Goal: Information Seeking & Learning: Learn about a topic

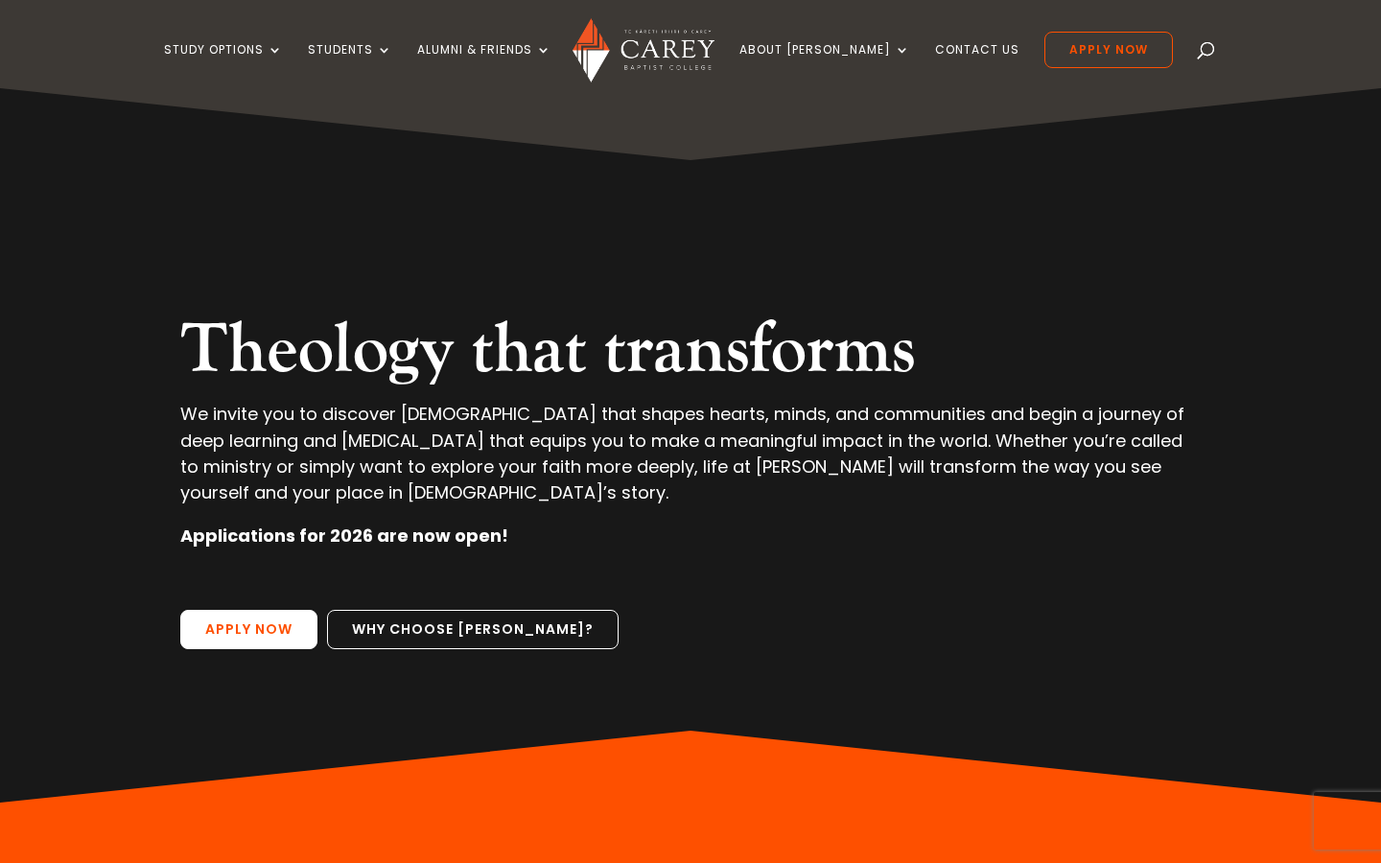
click at [274, 627] on link "Apply Now" at bounding box center [248, 630] width 137 height 40
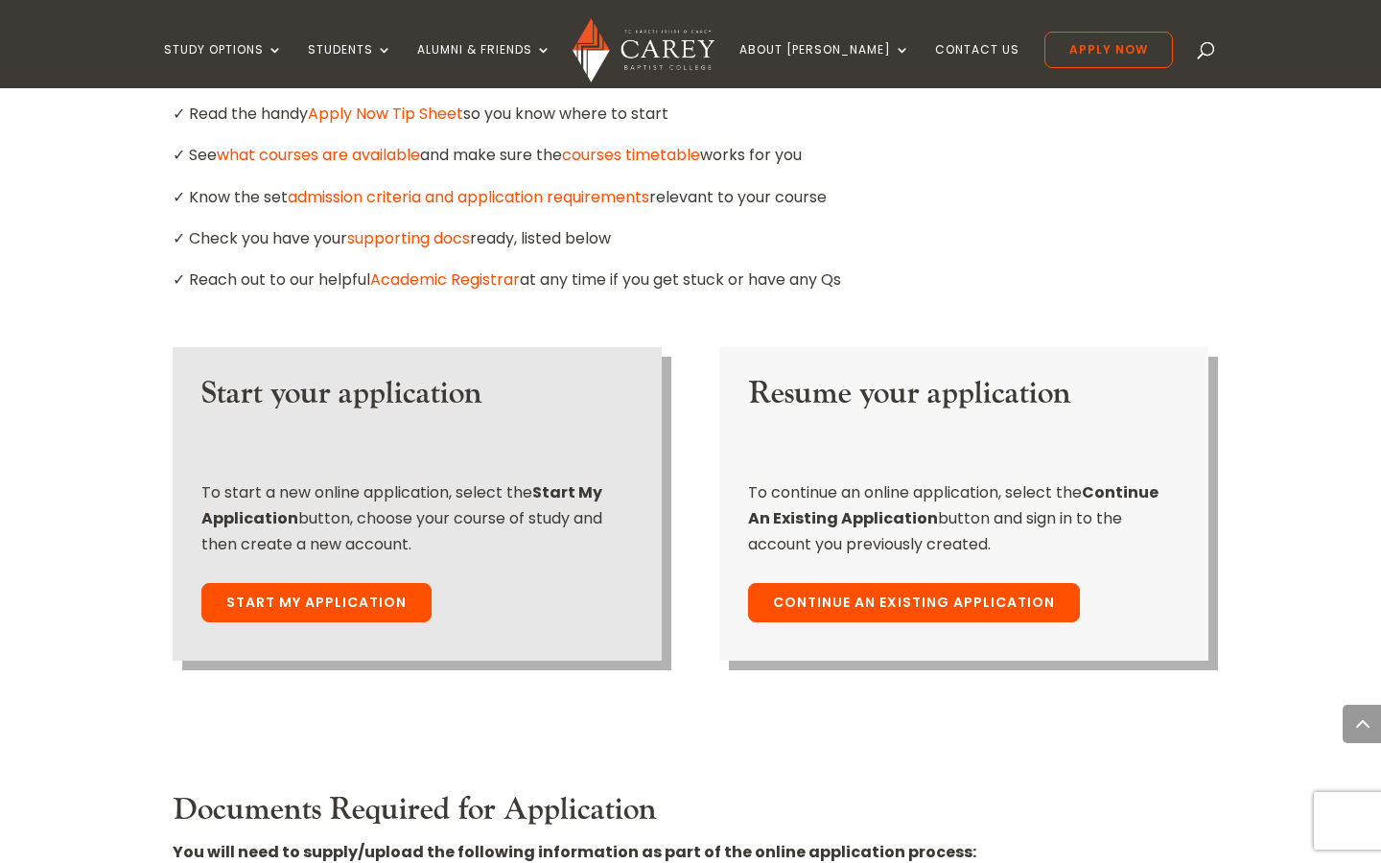
scroll to position [1257, 0]
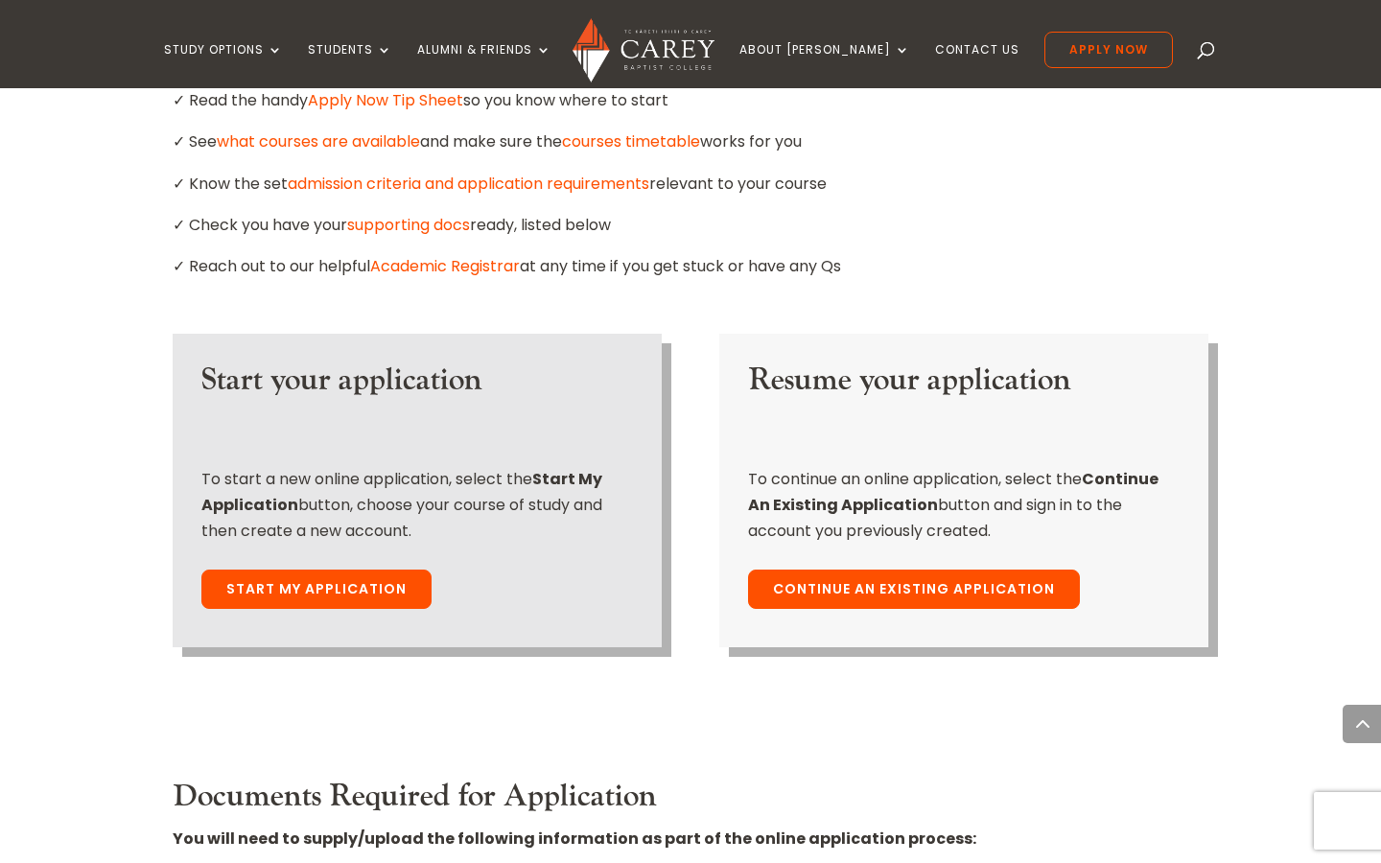
click at [336, 570] on link "Start My Application" at bounding box center [316, 590] width 230 height 40
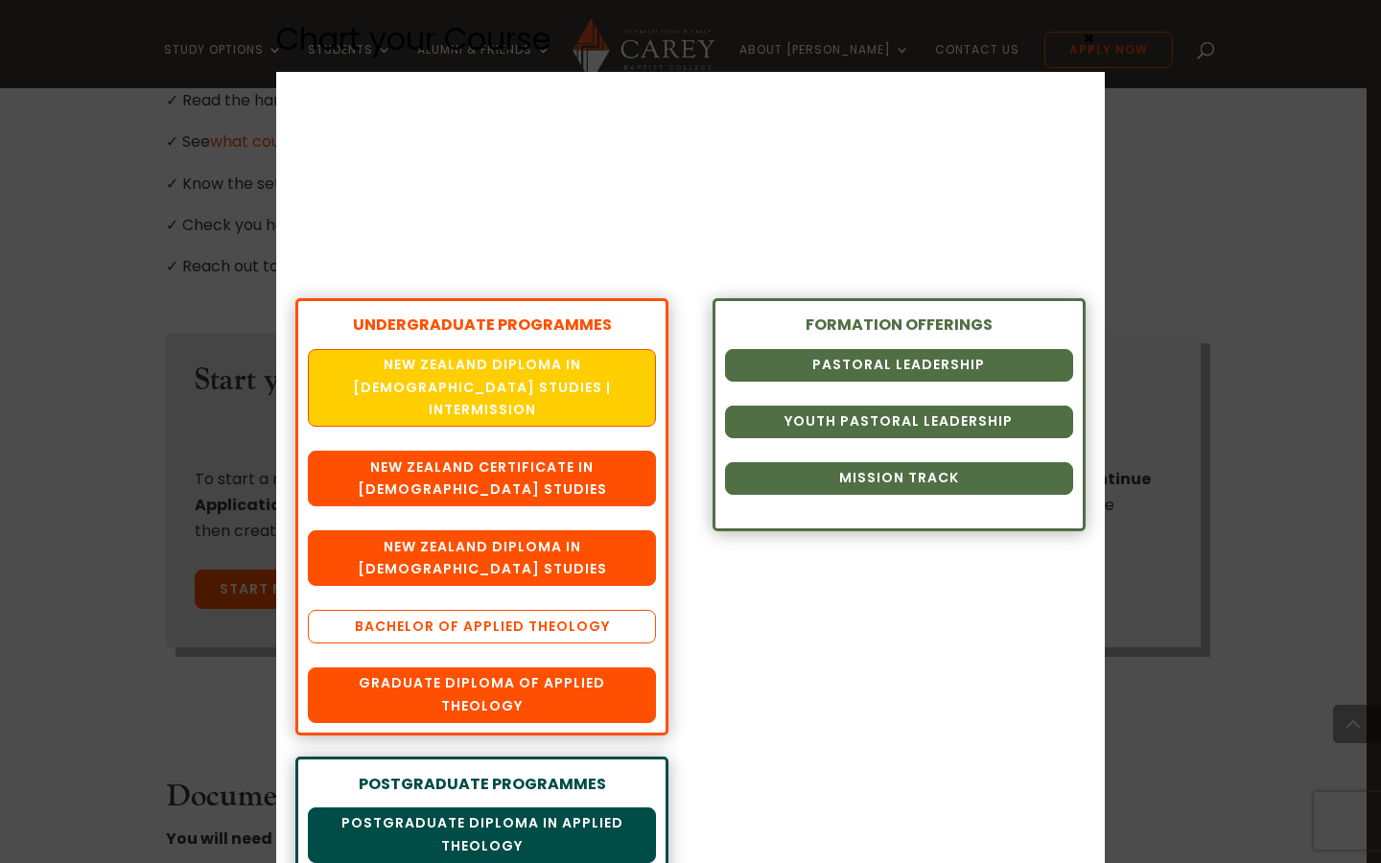
scroll to position [59, 0]
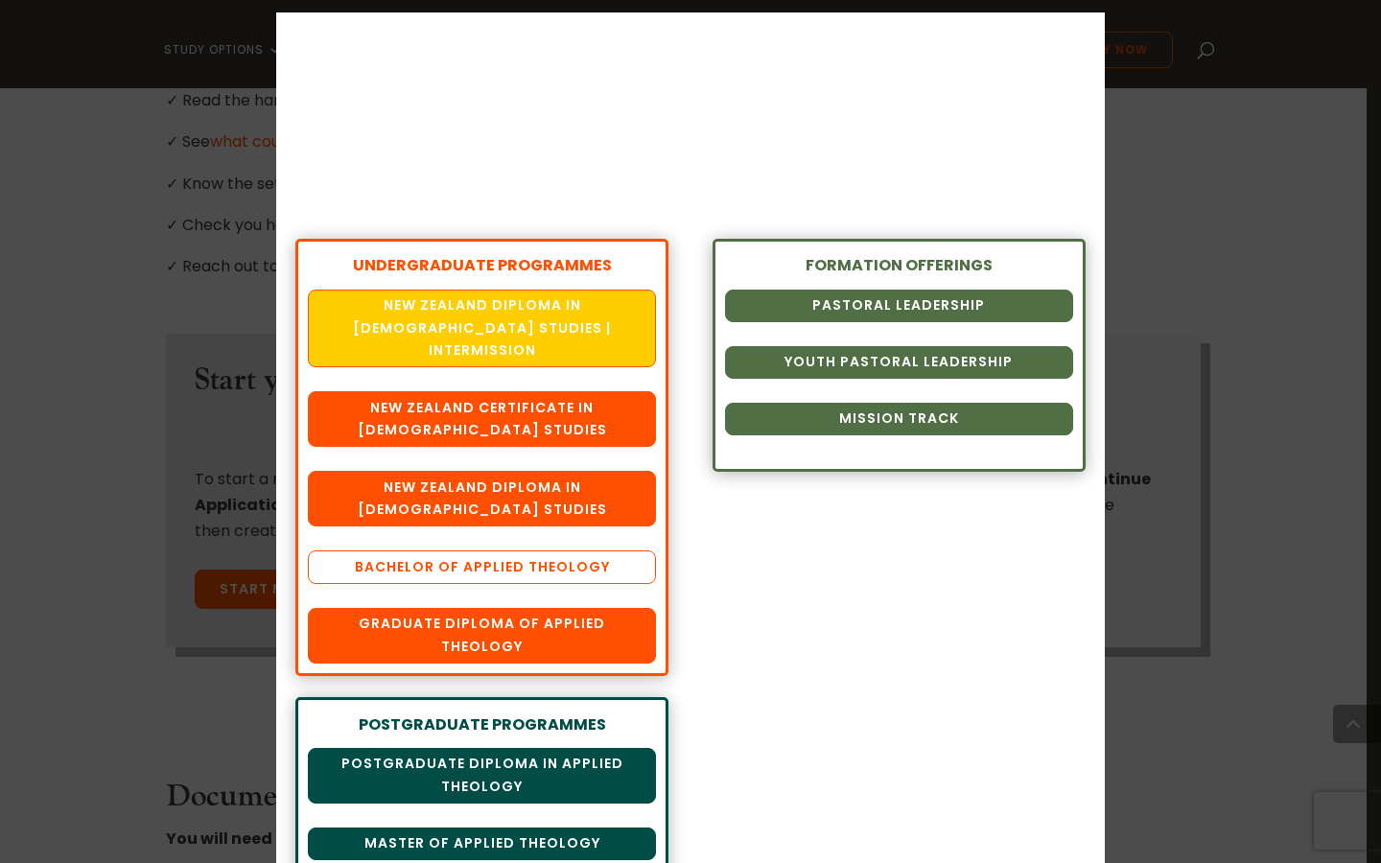
click at [483, 551] on link "Bachelor of Applied Theology" at bounding box center [482, 567] width 348 height 33
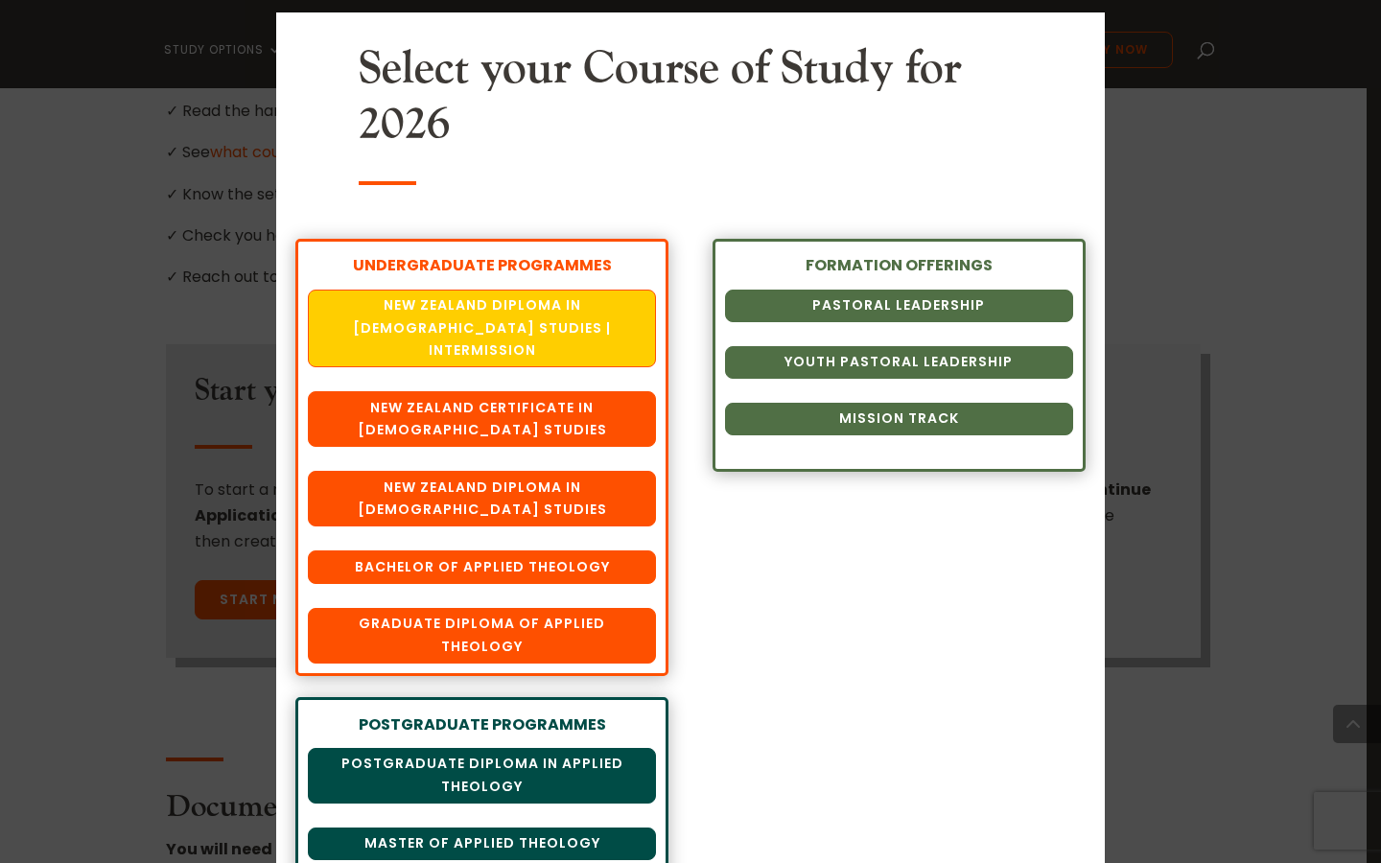
scroll to position [97, 0]
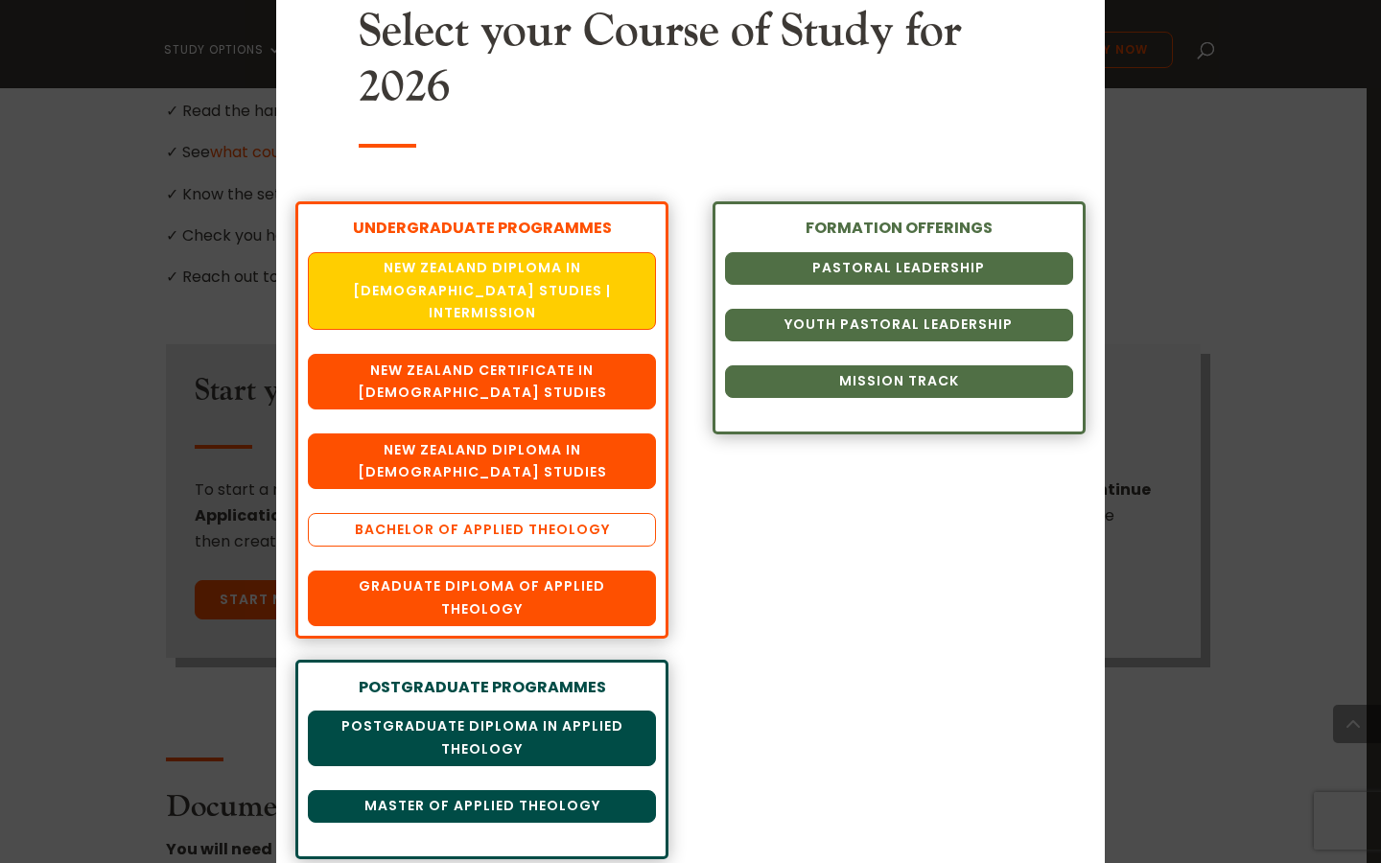
click at [458, 513] on link "Bachelor of Applied Theology" at bounding box center [482, 529] width 348 height 33
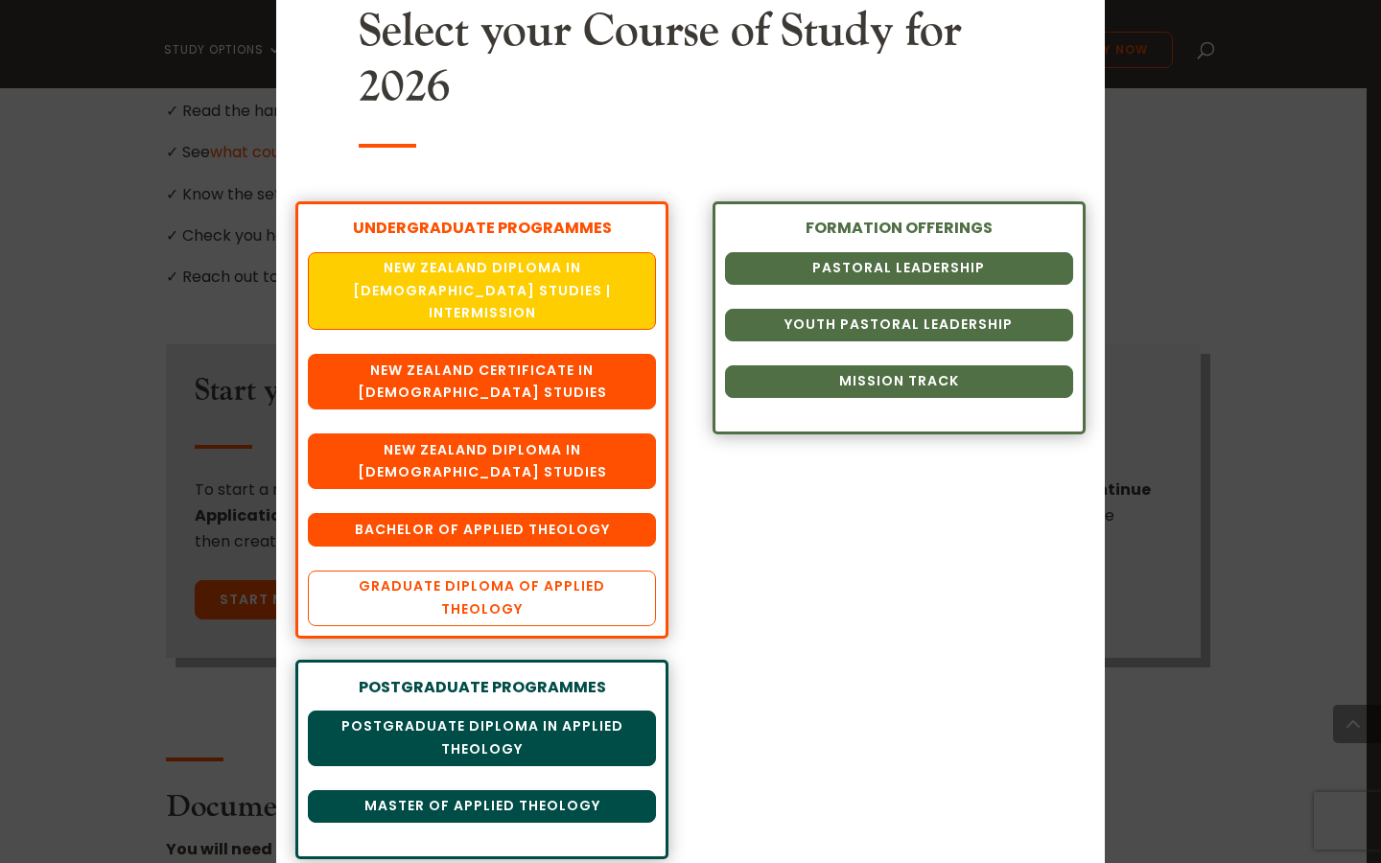
click at [567, 572] on link "Graduate Diploma of Applied Theology" at bounding box center [482, 599] width 348 height 56
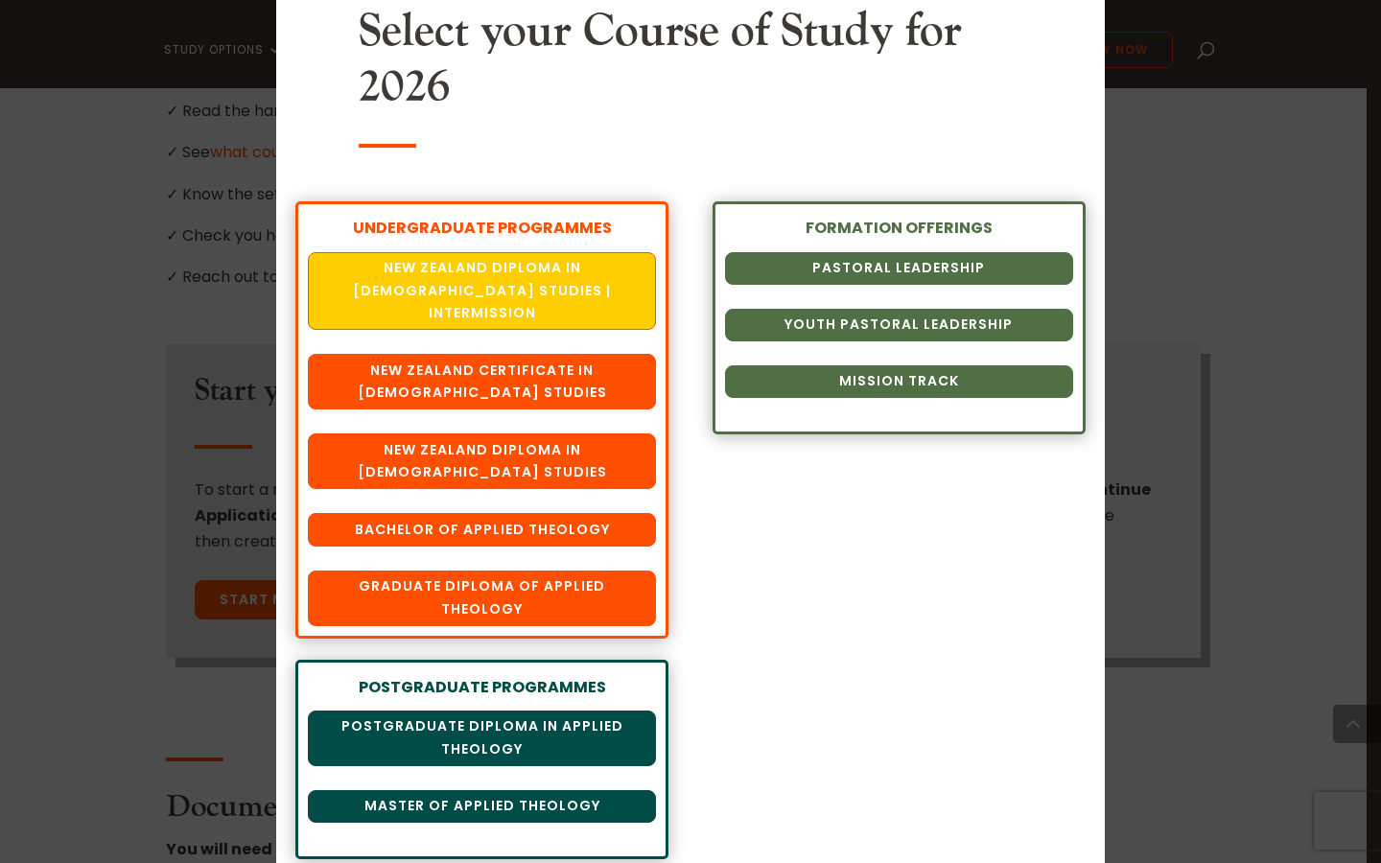
click at [1121, 283] on div "Chart your Course Select your Course of Study for 2026 UNDERGRADUATE PROGRAMMES…" at bounding box center [690, 431] width 1381 height 863
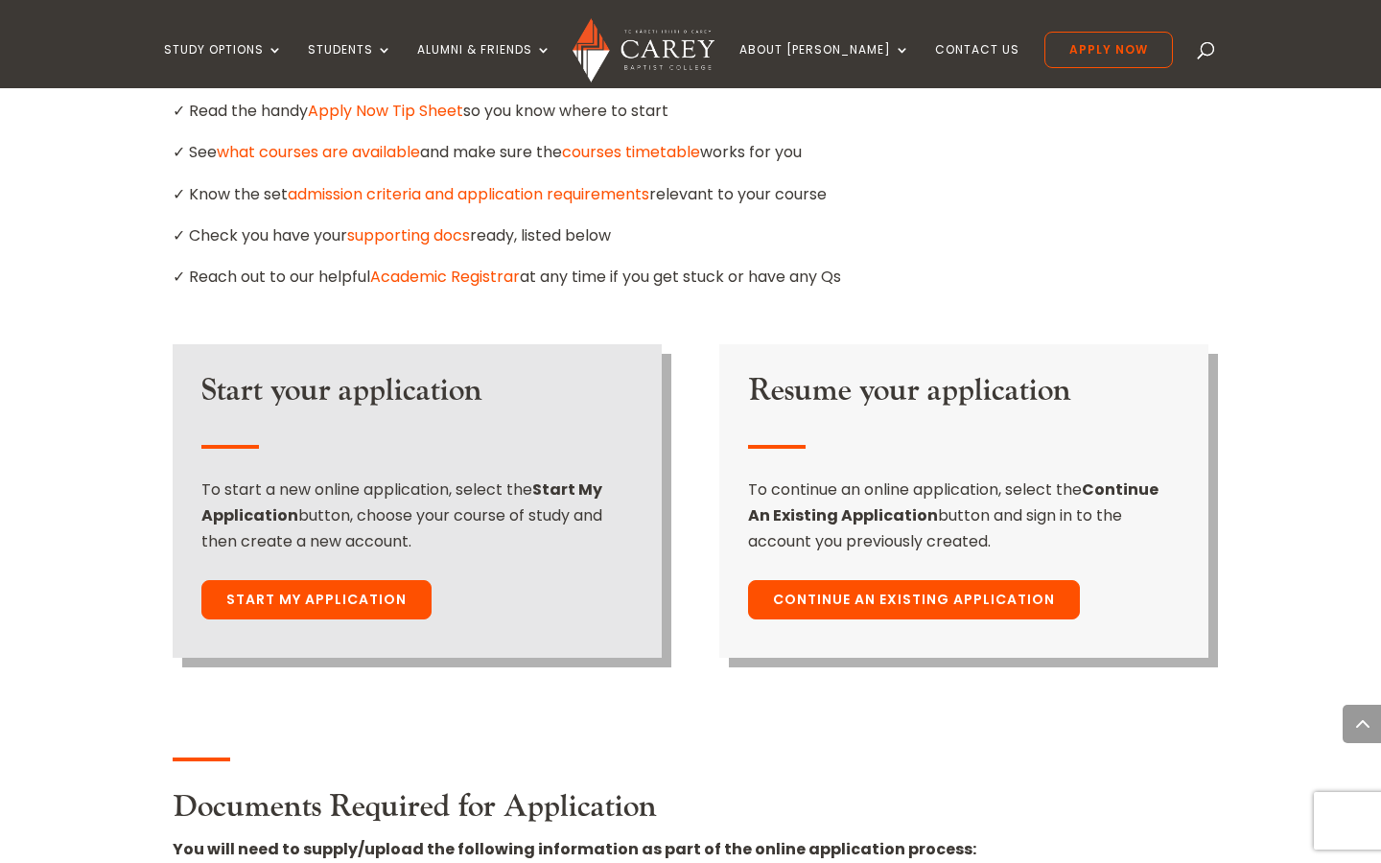
click at [1207, 54] on span at bounding box center [1207, 54] width 0 height 0
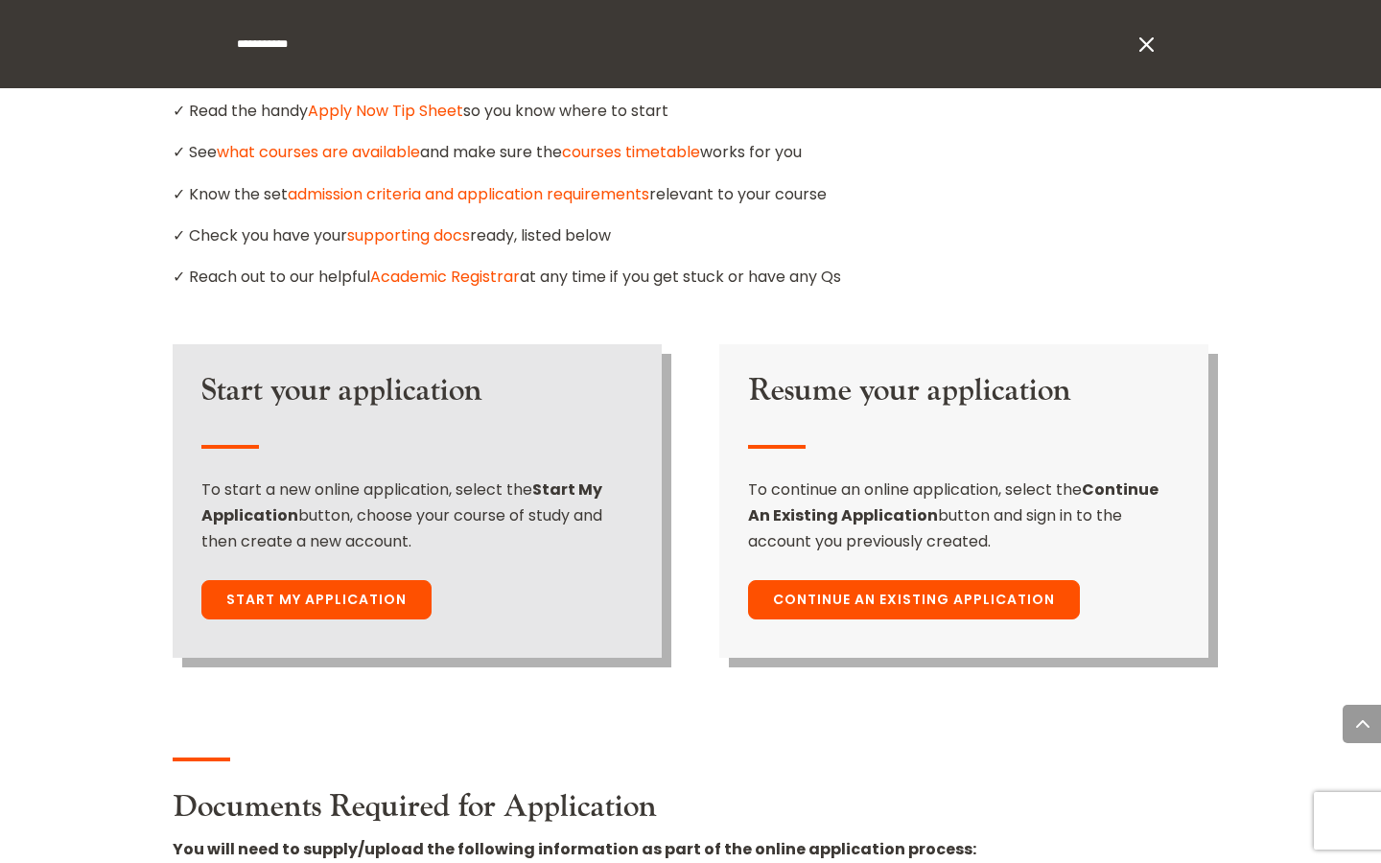
type input "**********"
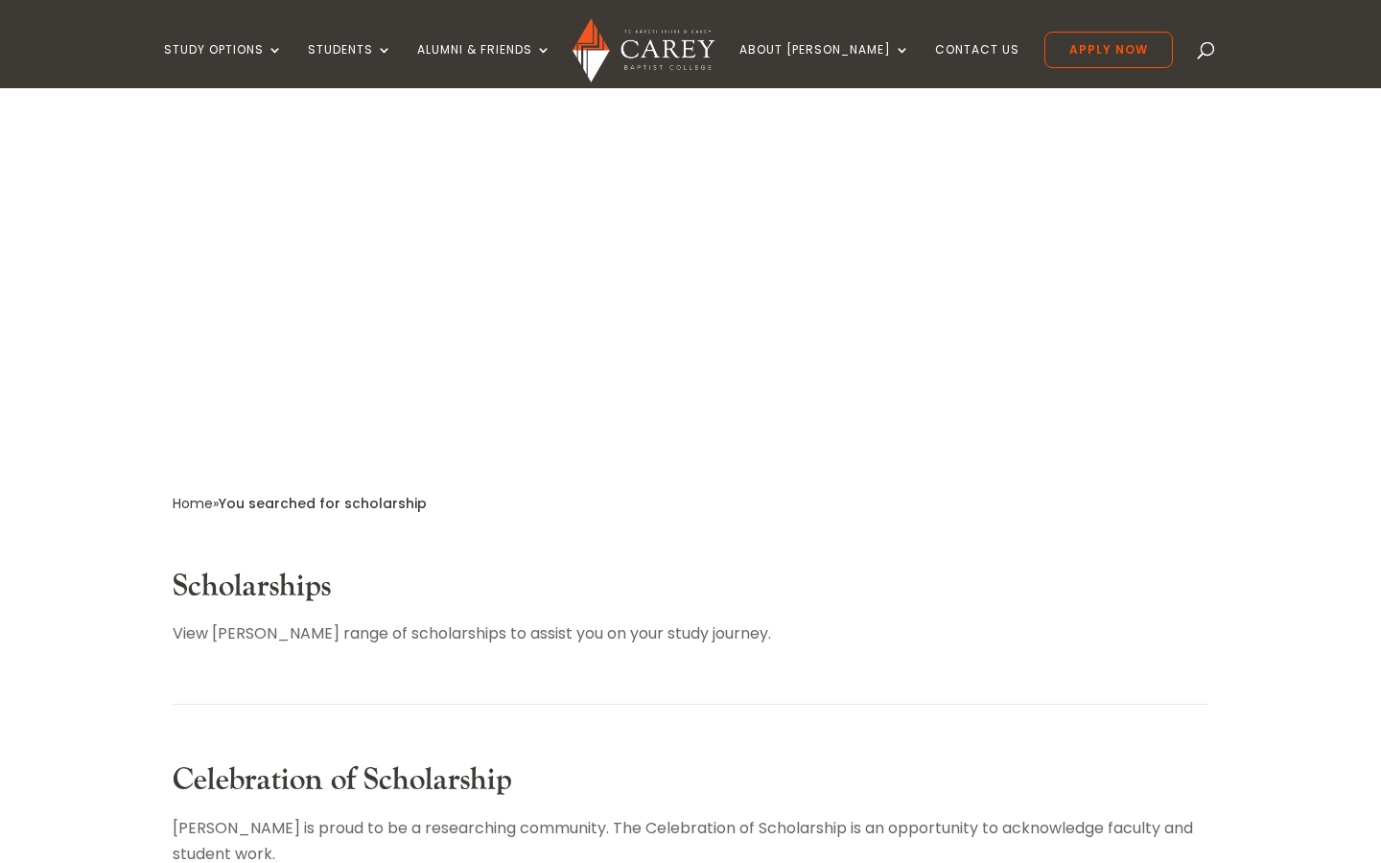
click at [276, 567] on link "Scholarships" at bounding box center [252, 586] width 158 height 39
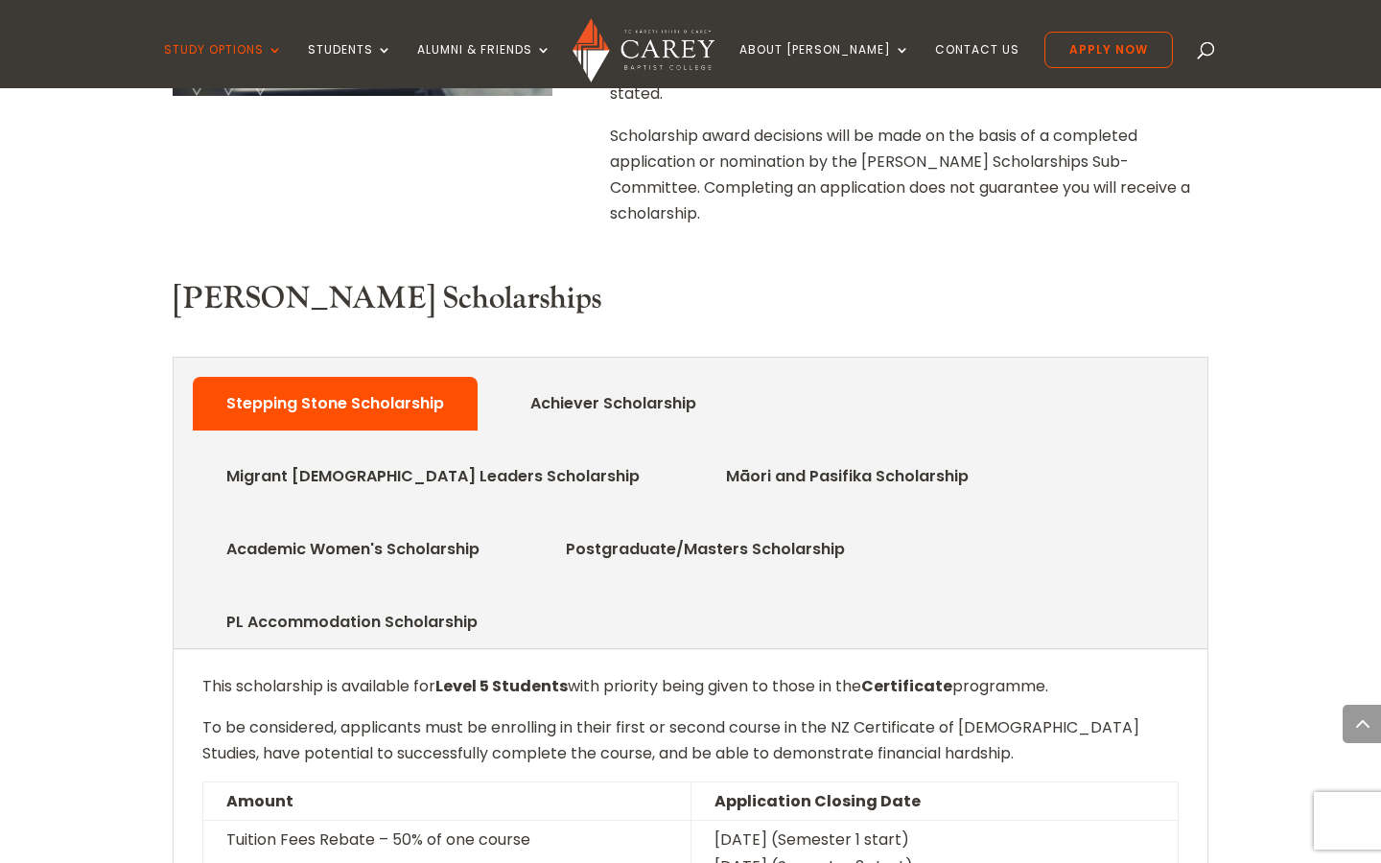
scroll to position [791, 0]
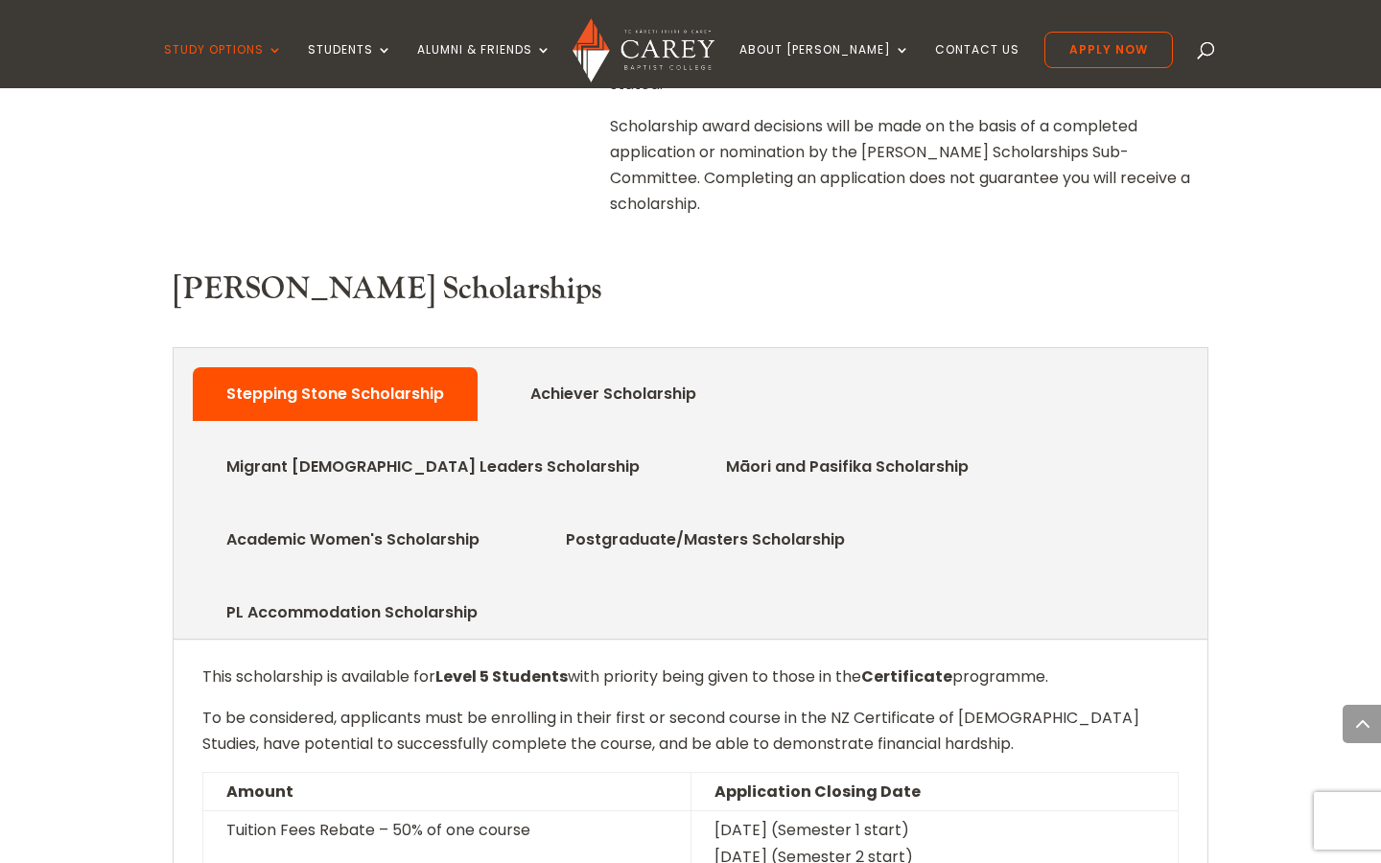
click at [583, 375] on link "Achiever Scholarship" at bounding box center [614, 394] width 224 height 38
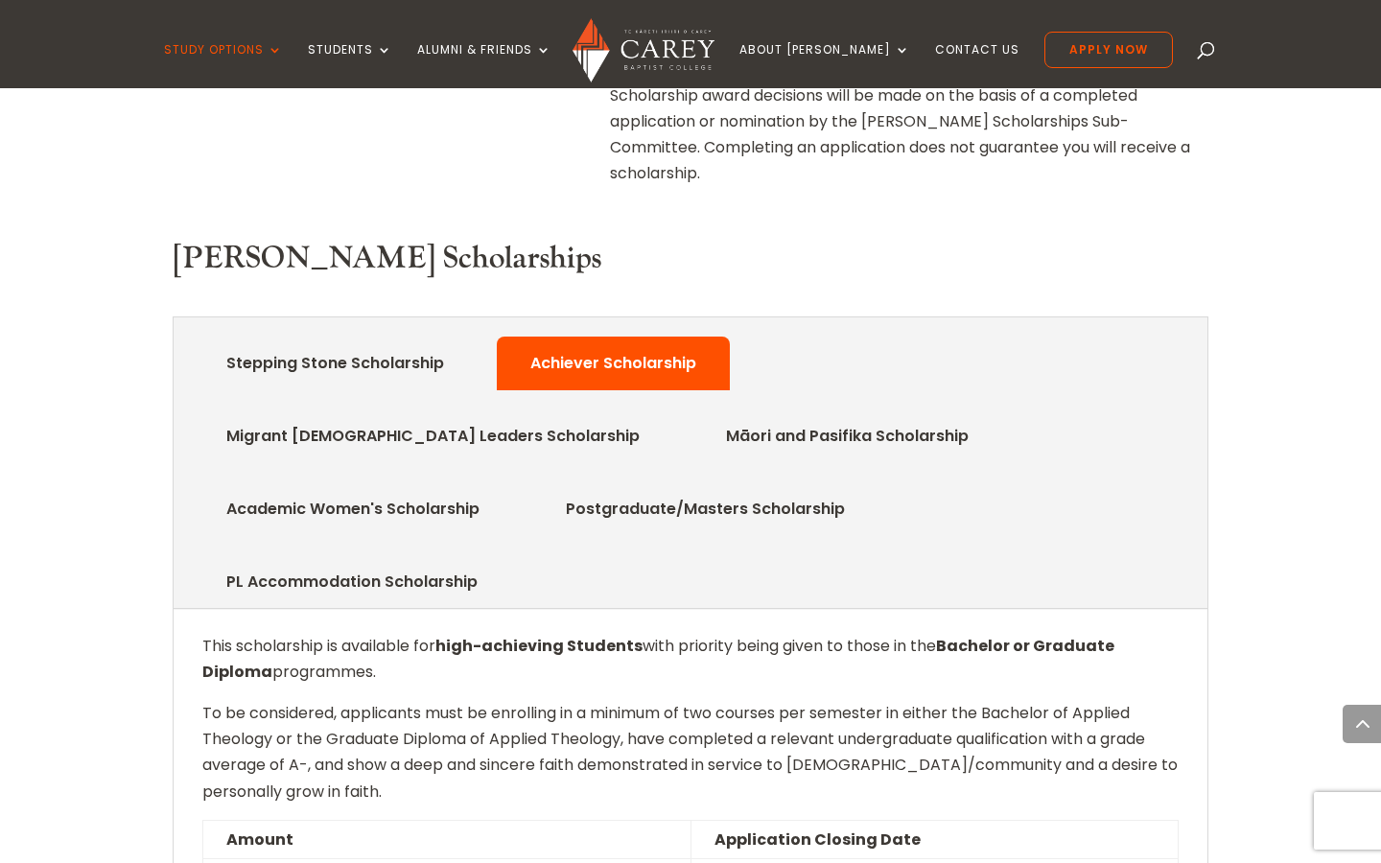
scroll to position [848, 0]
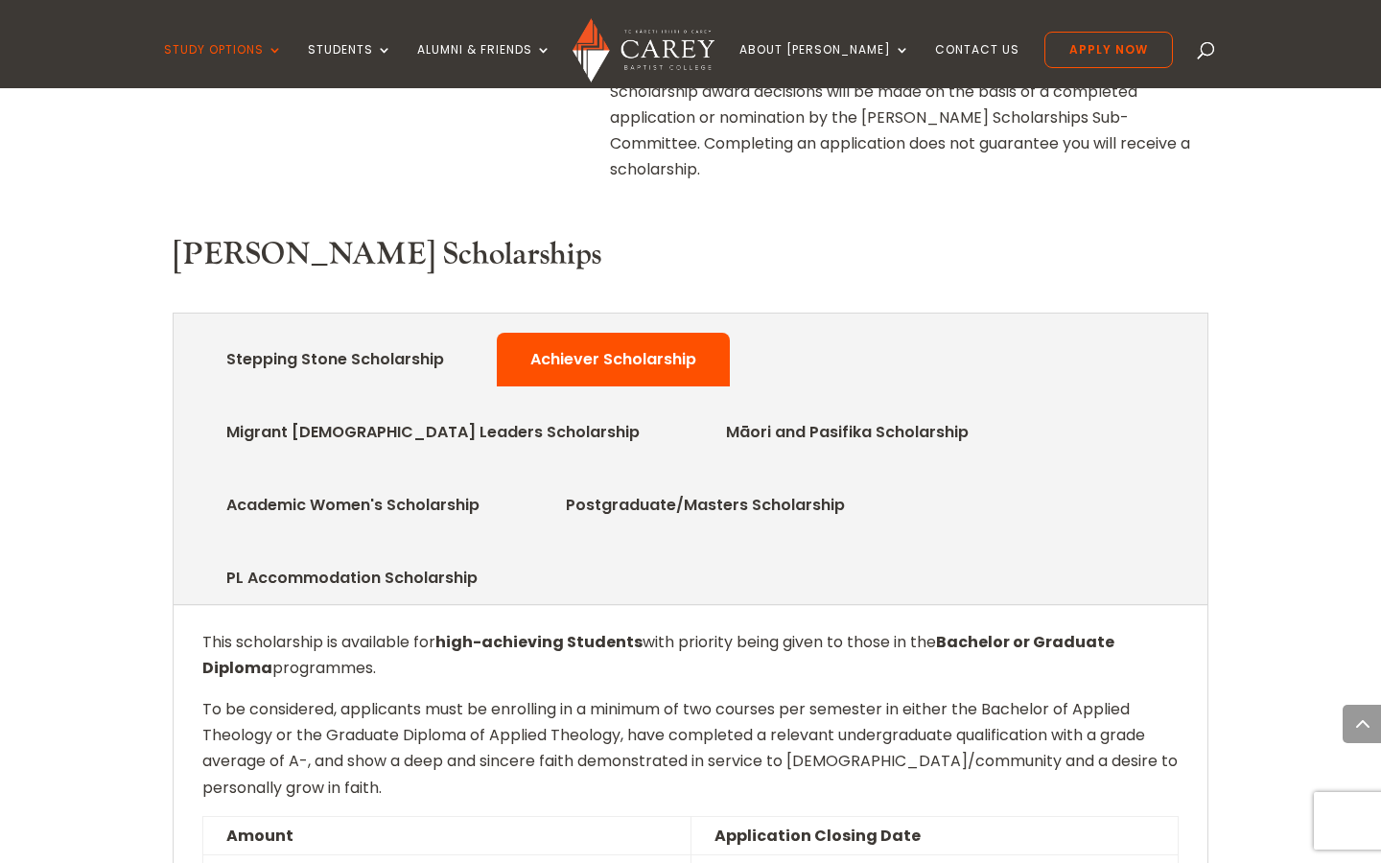
click at [669, 413] on link "Migrant Church Leaders Scholarship" at bounding box center [433, 432] width 471 height 38
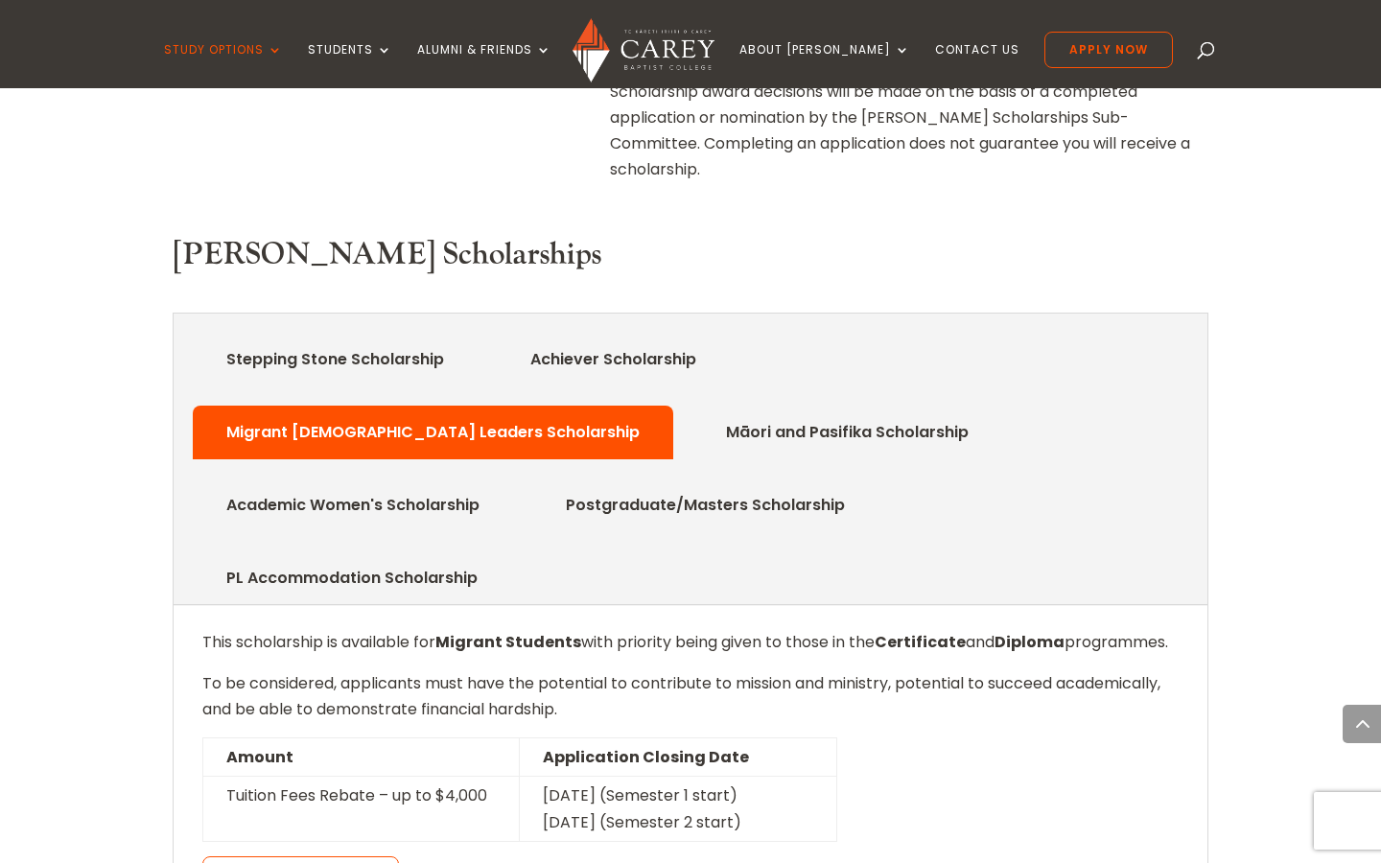
click at [697, 413] on link "Māori and Pasifika Scholarship" at bounding box center [847, 432] width 300 height 38
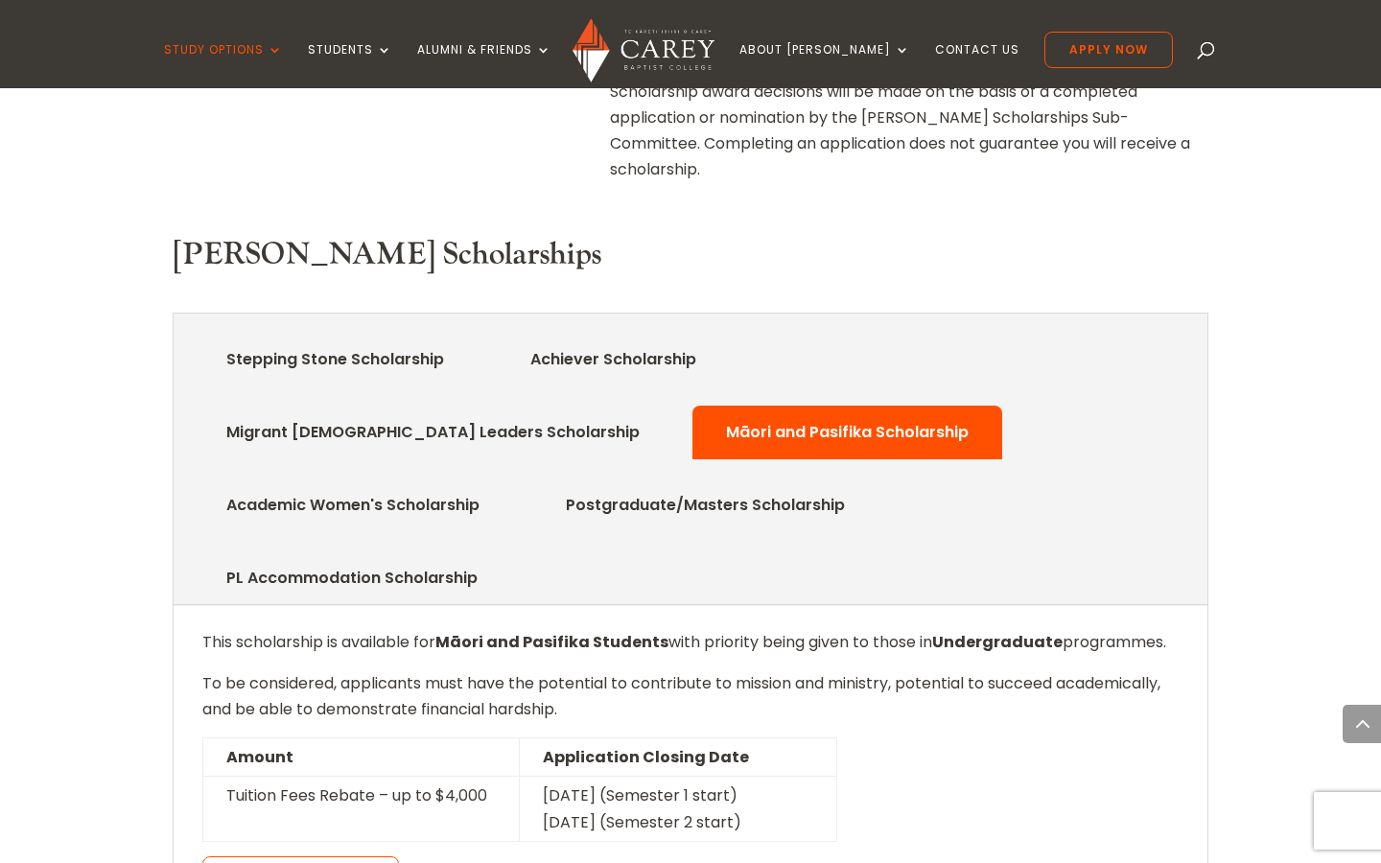
click at [480, 559] on link "PL Accommodation Scholarship" at bounding box center [352, 578] width 309 height 38
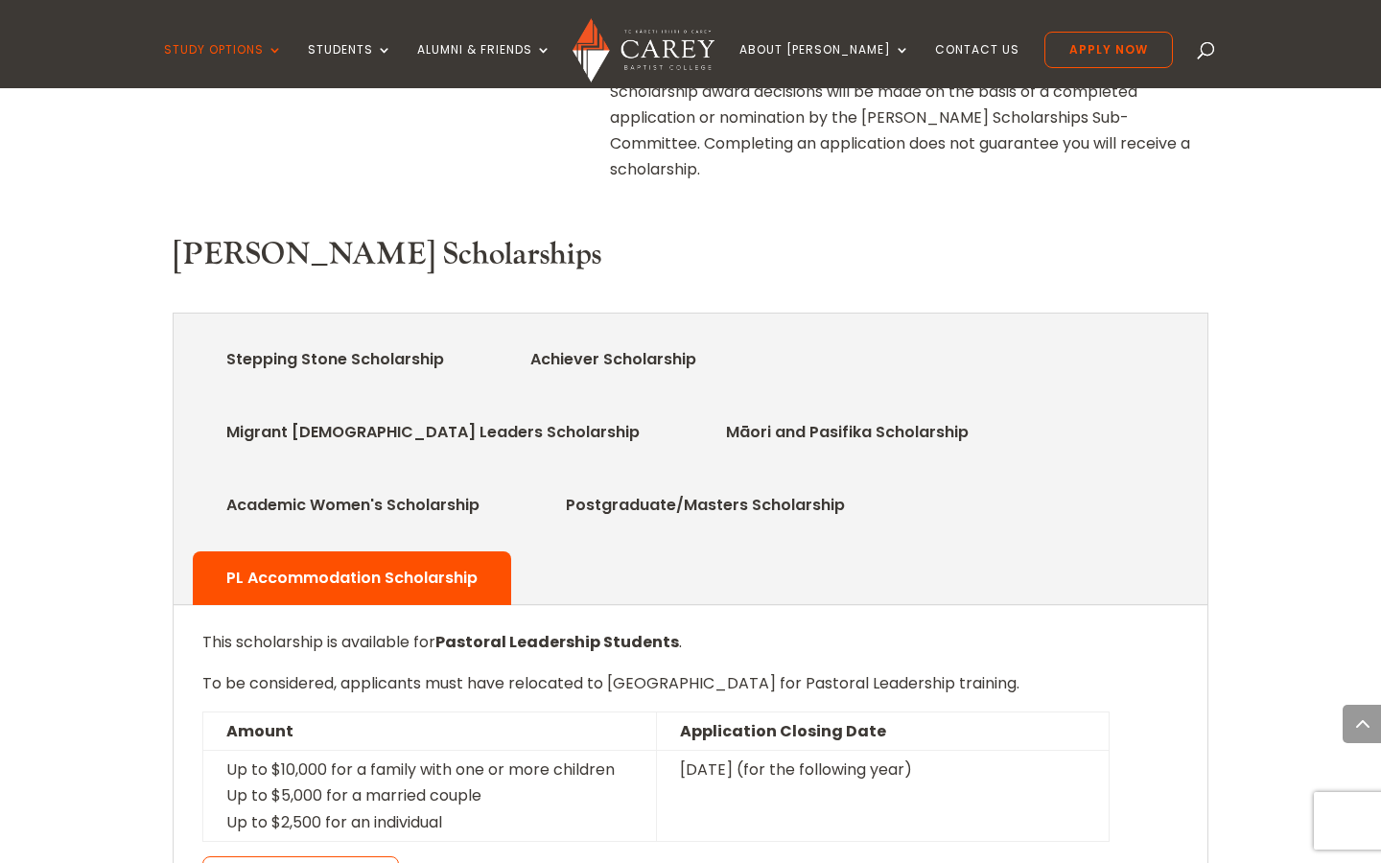
click at [697, 413] on link "Māori and Pasifika Scholarship" at bounding box center [847, 432] width 300 height 38
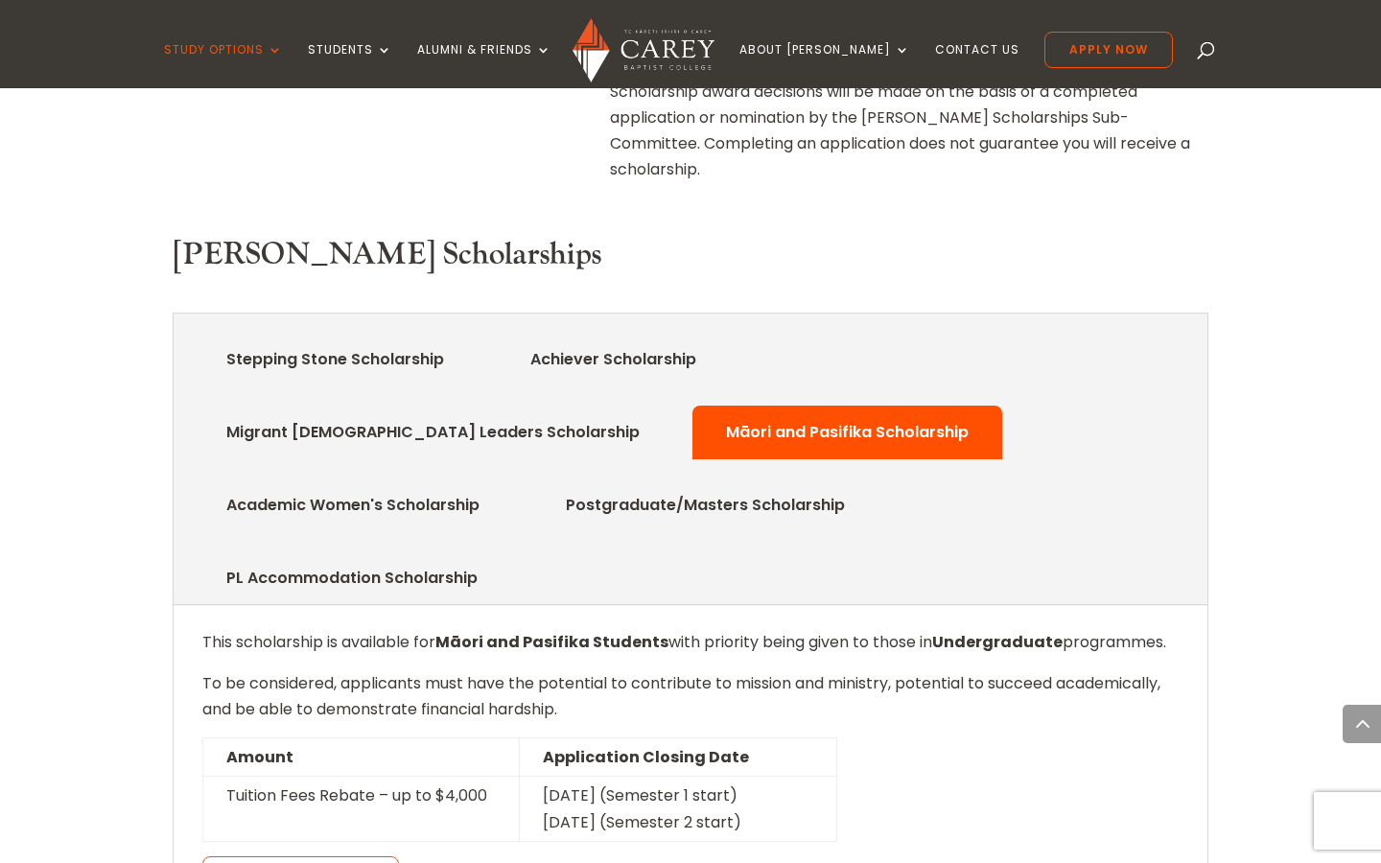
click at [468, 631] on strong "Māori and Pasifika Students" at bounding box center [552, 642] width 233 height 22
drag, startPoint x: 468, startPoint y: 460, endPoint x: 553, endPoint y: 435, distance: 88.3
click at [600, 631] on strong "Māori and Pasifika Students" at bounding box center [552, 642] width 233 height 22
click at [697, 413] on link "Māori and Pasifika Scholarship" at bounding box center [847, 432] width 300 height 38
drag, startPoint x: 250, startPoint y: 322, endPoint x: 386, endPoint y: 343, distance: 136.9
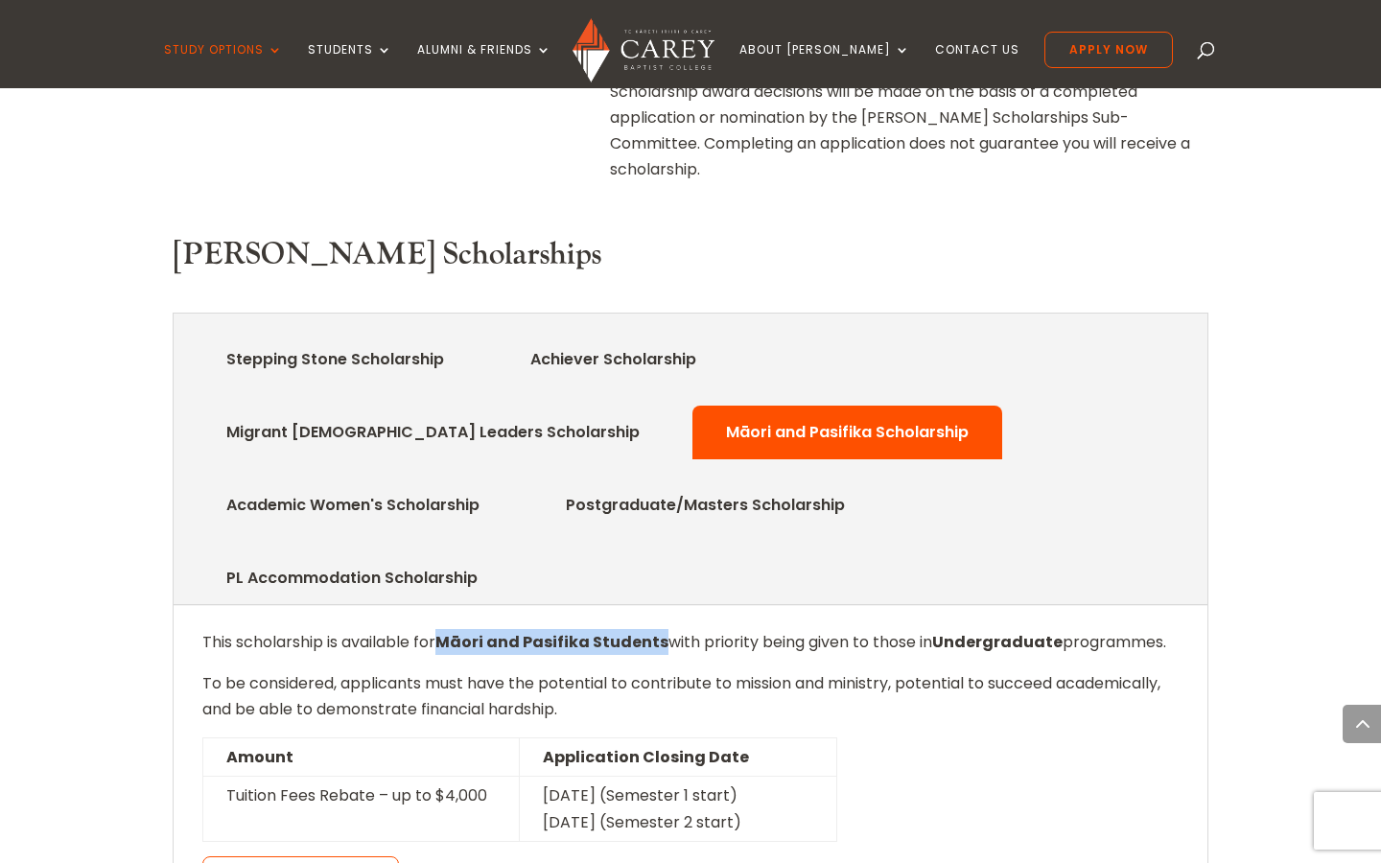
click at [693, 406] on li "Māori and Pasifika Scholarship" at bounding box center [848, 433] width 310 height 54
click at [475, 631] on strong "Māori and Pasifika Students" at bounding box center [552, 642] width 233 height 22
drag, startPoint x: 475, startPoint y: 457, endPoint x: 537, endPoint y: 458, distance: 62.4
click at [537, 631] on strong "Māori and Pasifika Students" at bounding box center [552, 642] width 233 height 22
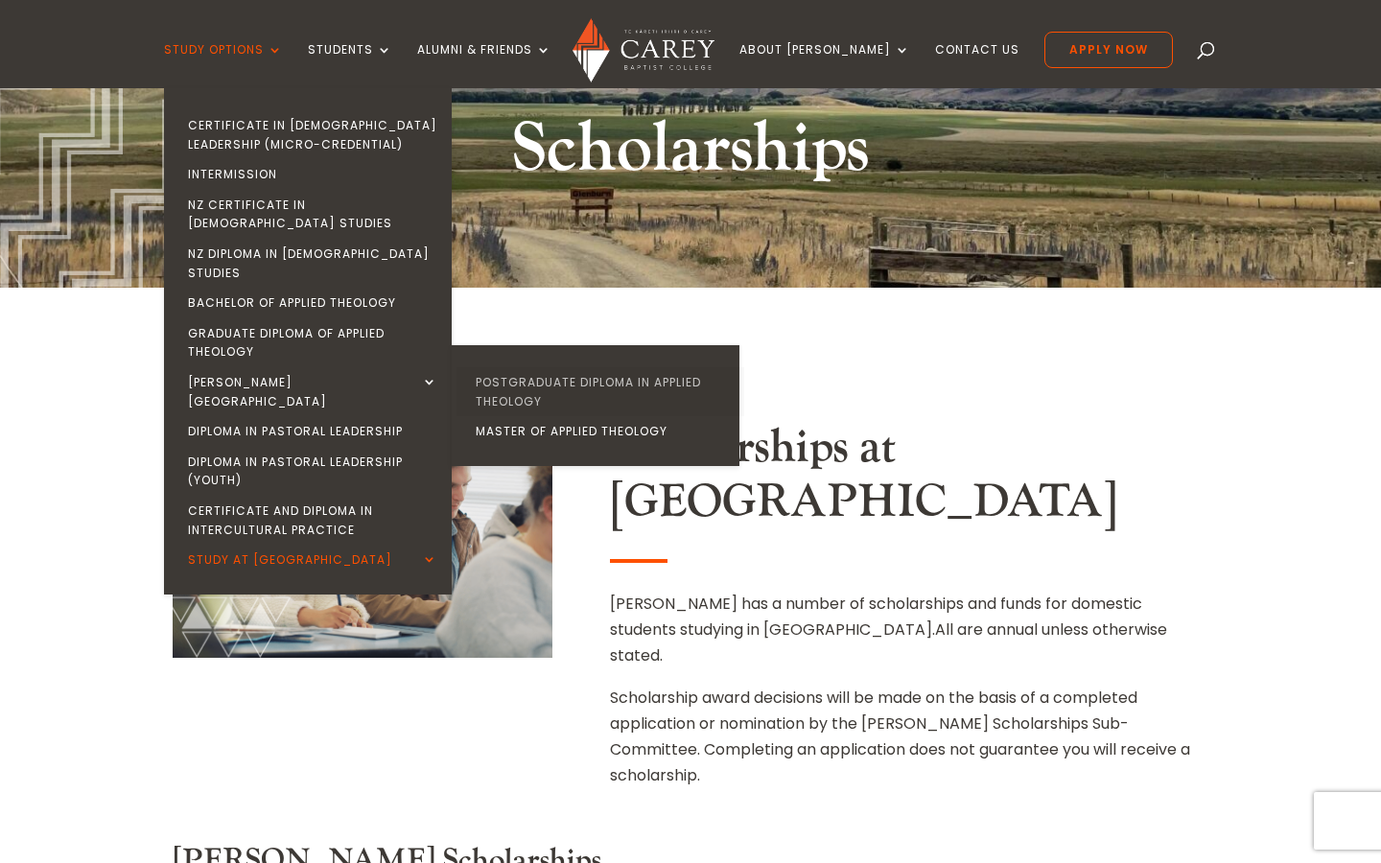
click at [524, 367] on link "Postgraduate Diploma in Applied Theology" at bounding box center [601, 391] width 288 height 49
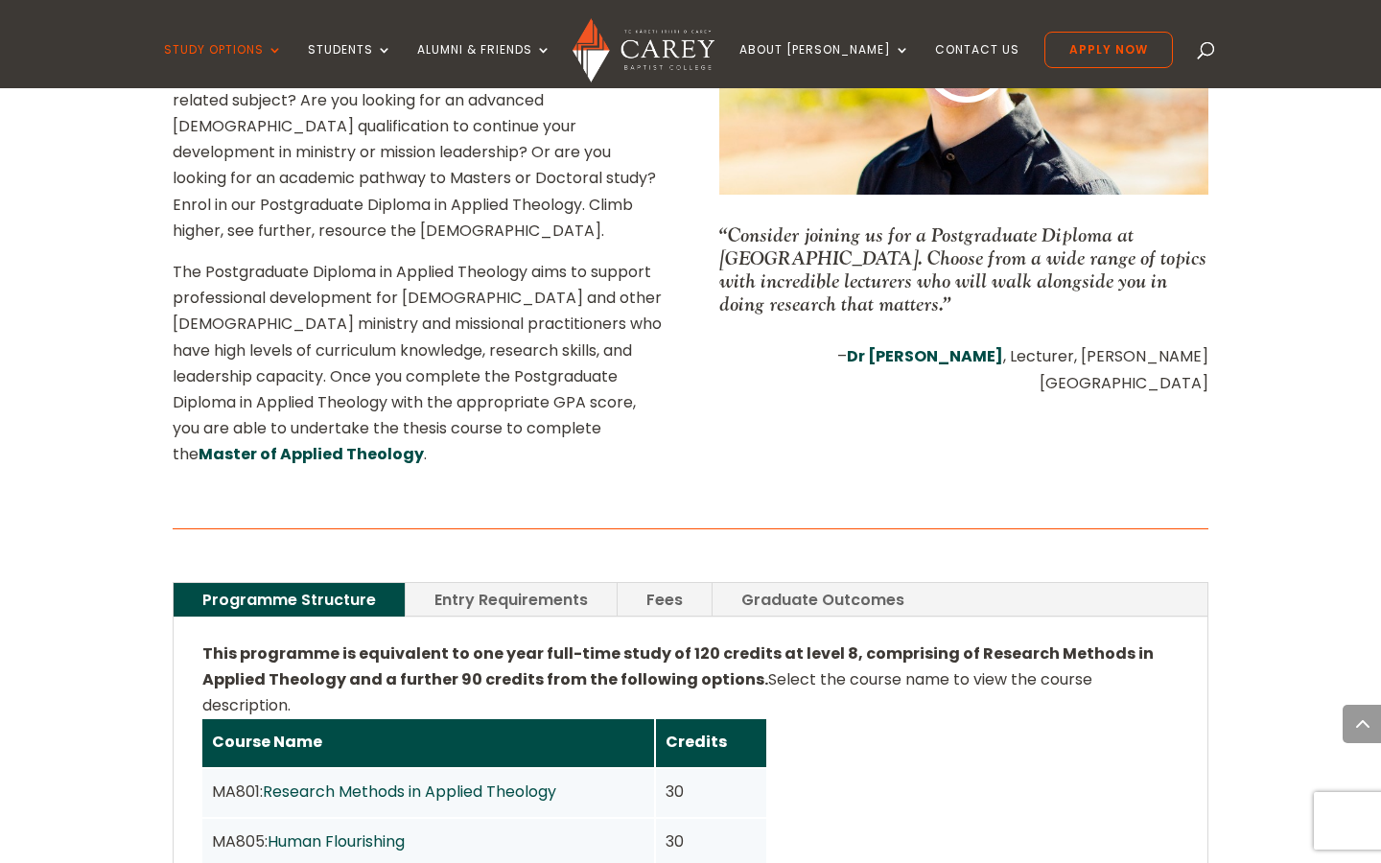
scroll to position [965, 0]
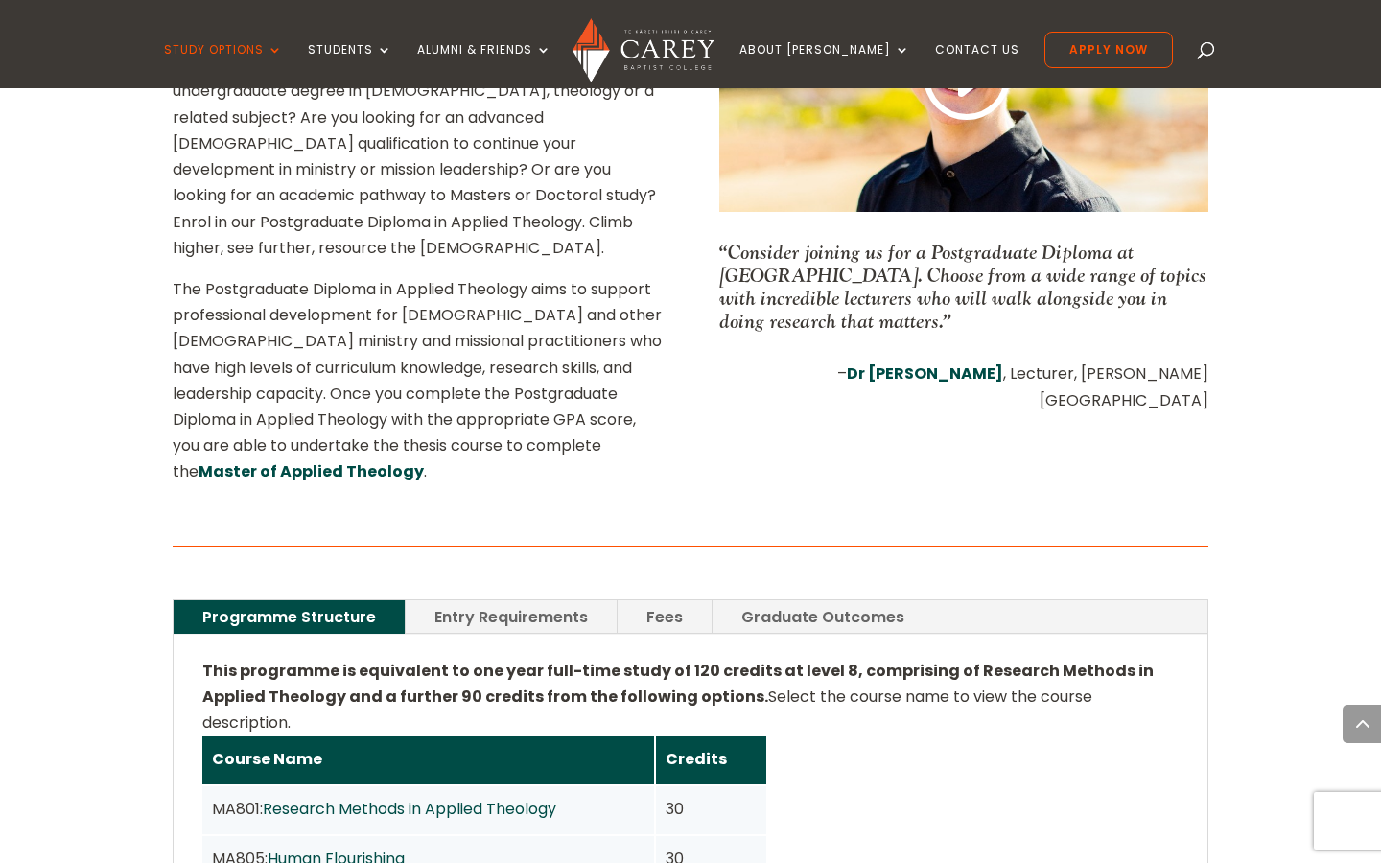
click at [572, 601] on link "Entry Requirements" at bounding box center [511, 618] width 211 height 34
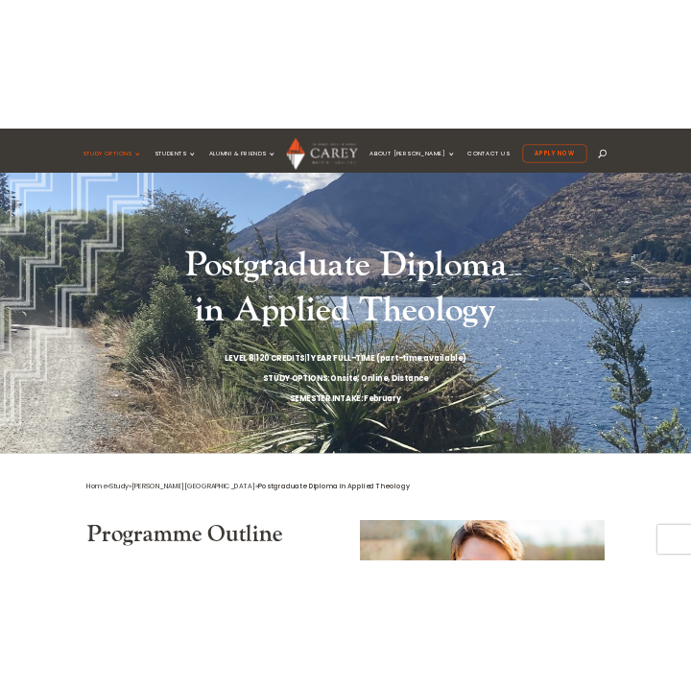
scroll to position [0, 0]
